Goal: Task Accomplishment & Management: Manage account settings

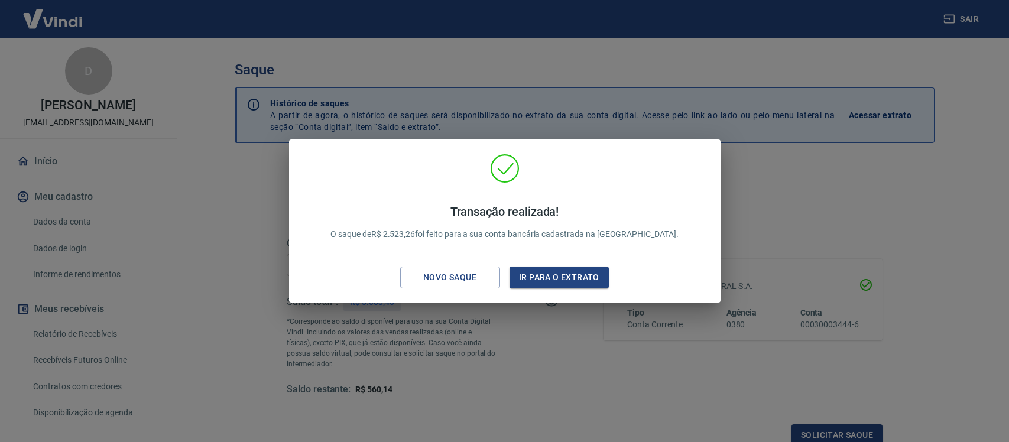
scroll to position [142, 0]
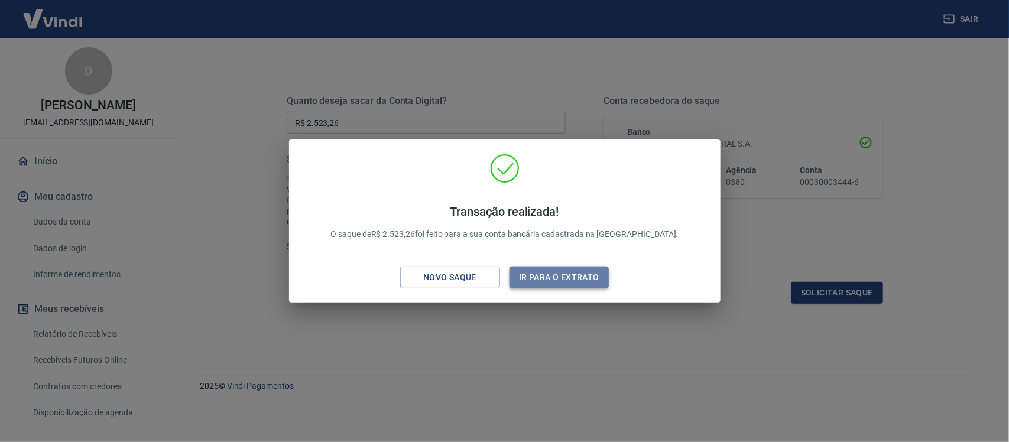
click at [557, 281] on button "Ir para o extrato" at bounding box center [559, 278] width 100 height 22
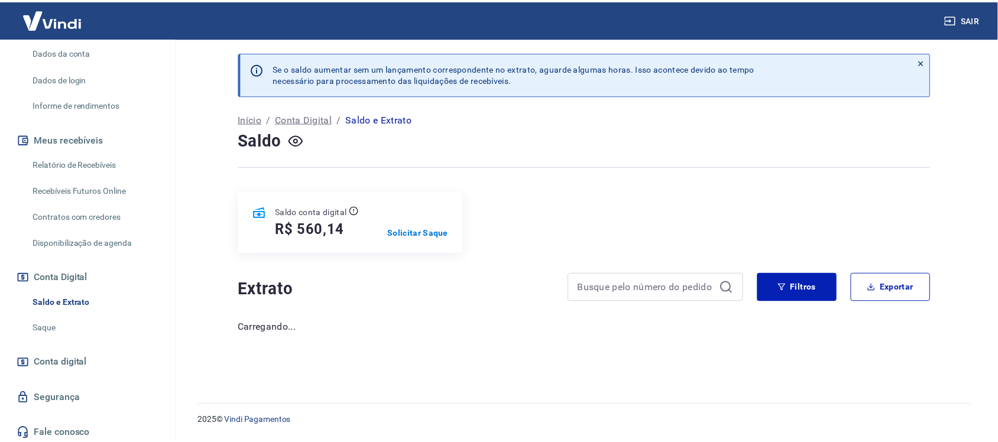
scroll to position [173, 0]
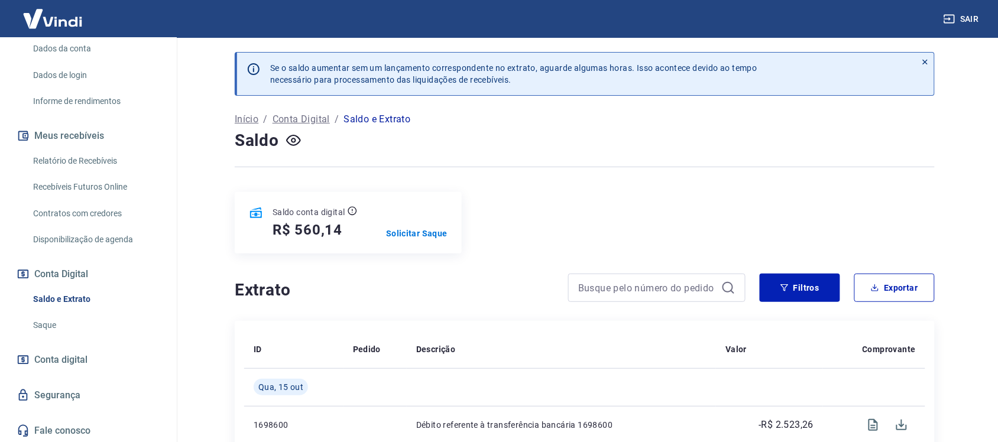
click at [50, 322] on link "Saque" at bounding box center [95, 325] width 134 height 24
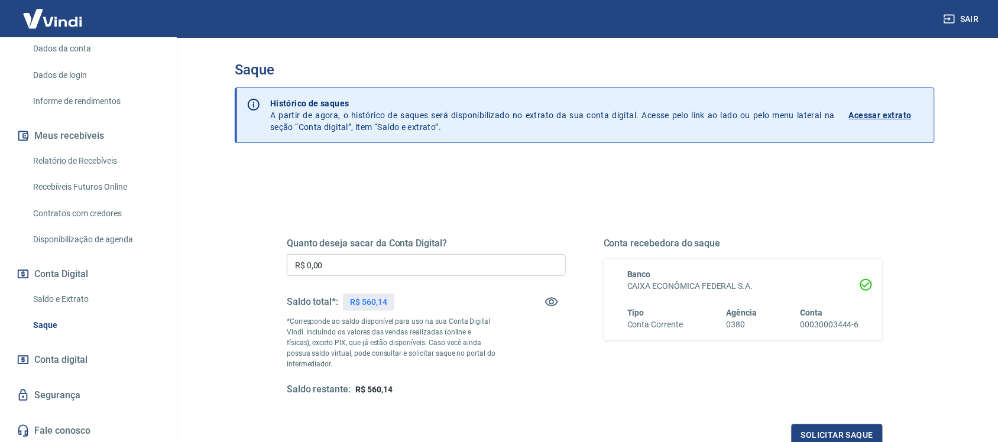
click at [69, 157] on link "Relatório de Recebíveis" at bounding box center [95, 161] width 134 height 24
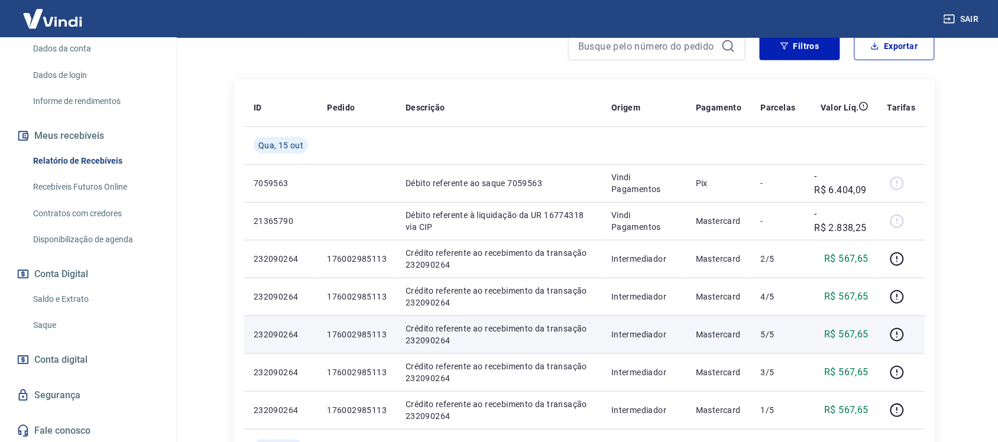
scroll to position [148, 0]
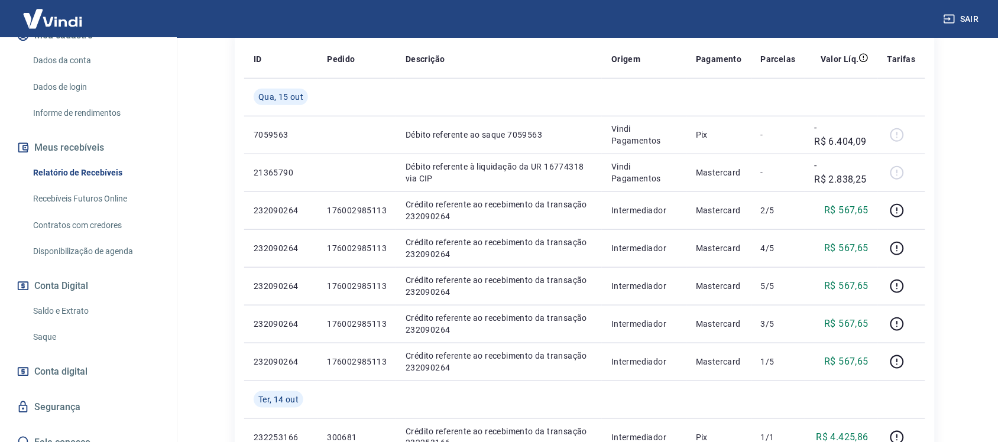
scroll to position [173, 0]
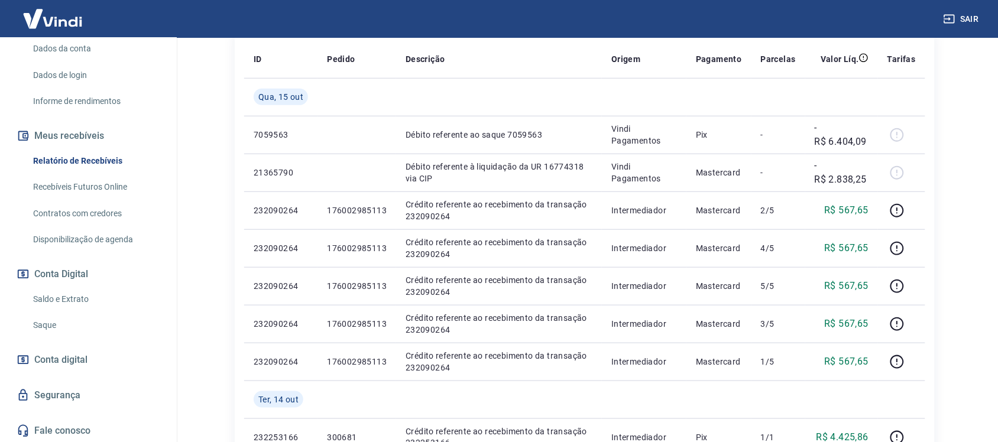
click at [51, 319] on link "Saque" at bounding box center [95, 325] width 134 height 24
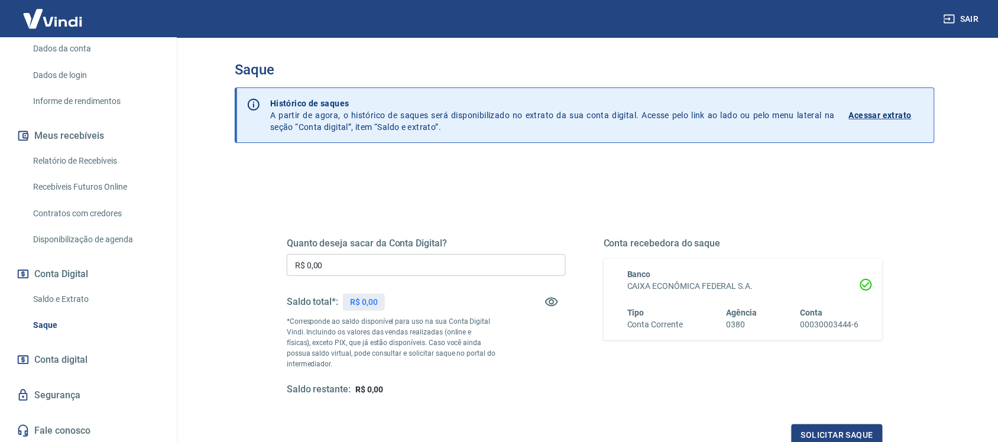
click at [82, 152] on link "Relatório de Recebíveis" at bounding box center [95, 161] width 134 height 24
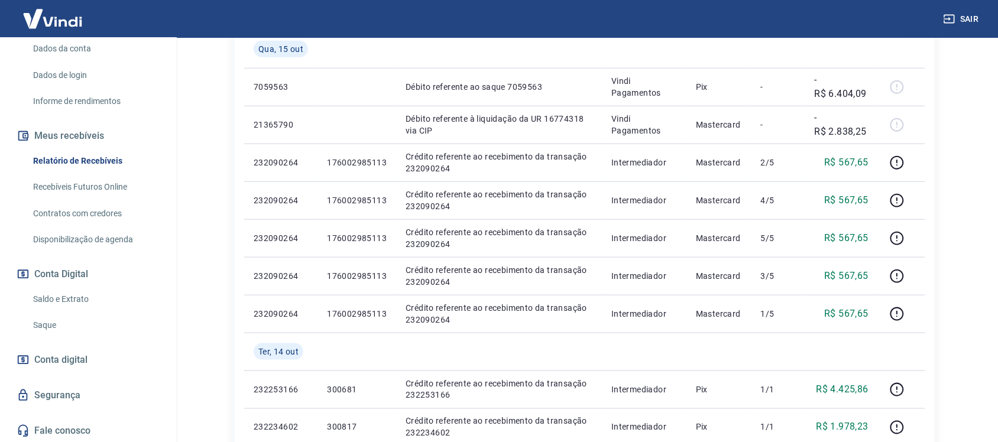
scroll to position [295, 0]
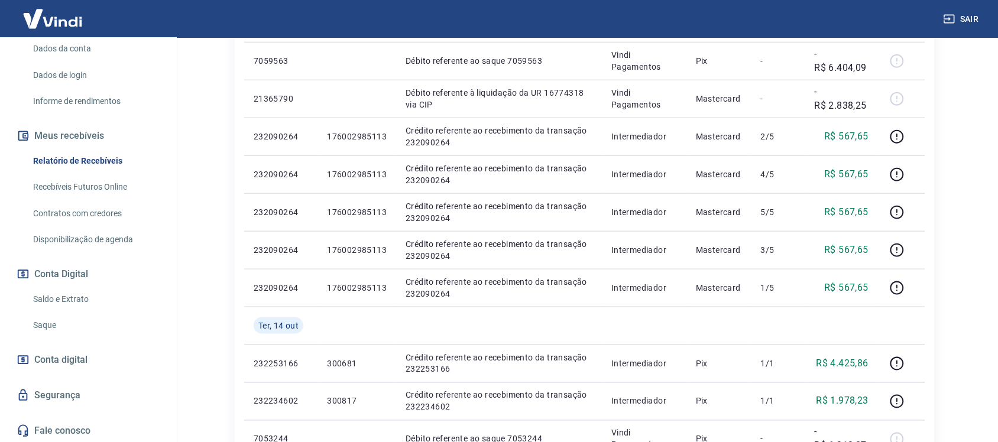
click at [39, 320] on link "Saque" at bounding box center [95, 325] width 134 height 24
